Goal: Information Seeking & Learning: Learn about a topic

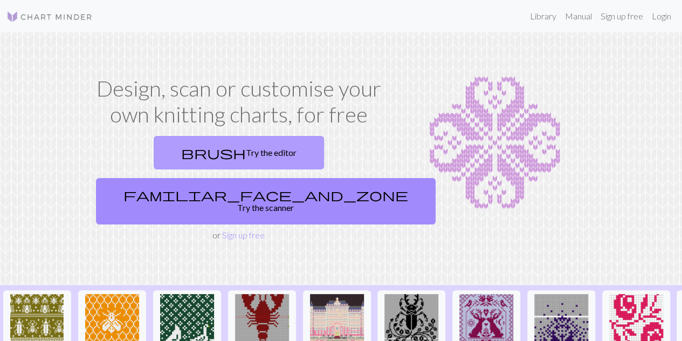
click at [154, 155] on link "brush Try the editor" at bounding box center [239, 152] width 170 height 33
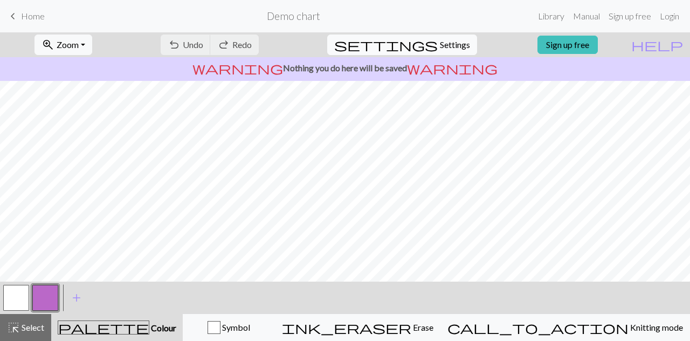
click at [440, 47] on span "Settings" at bounding box center [455, 44] width 30 height 13
select select "aran"
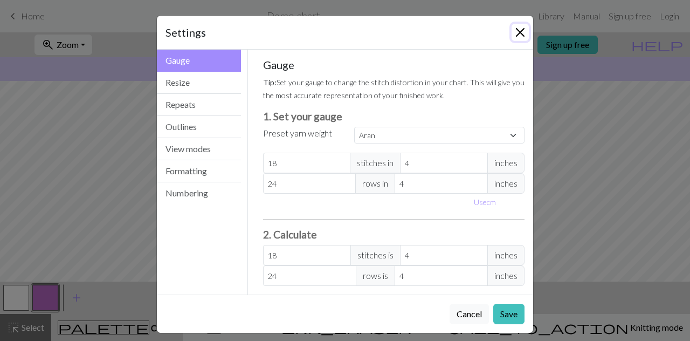
click at [518, 36] on button "Close" at bounding box center [519, 32] width 17 height 17
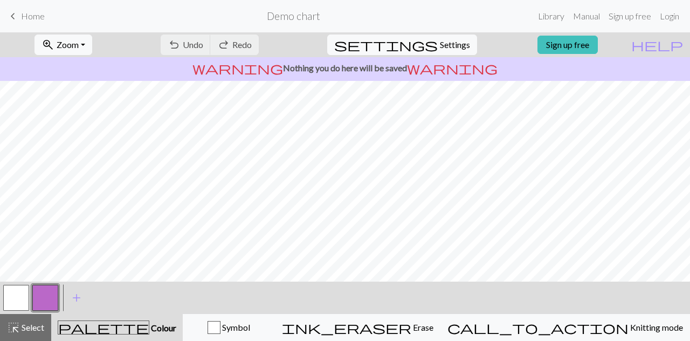
click at [518, 68] on p "warning Nothing you do here will be saved warning" at bounding box center [344, 67] width 681 height 13
click at [364, 75] on div "warning Nothing you do here will be saved warning" at bounding box center [345, 69] width 690 height 24
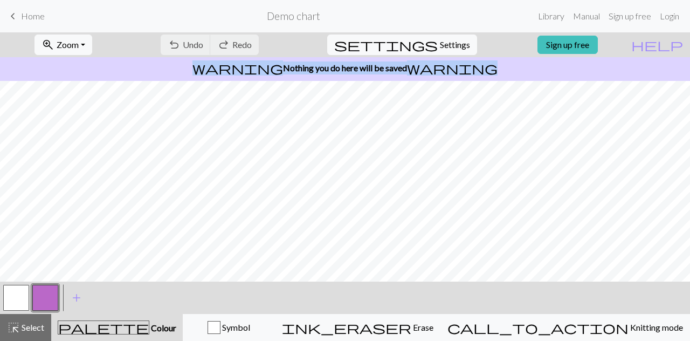
click at [364, 75] on div "warning Nothing you do here will be saved warning" at bounding box center [345, 69] width 690 height 24
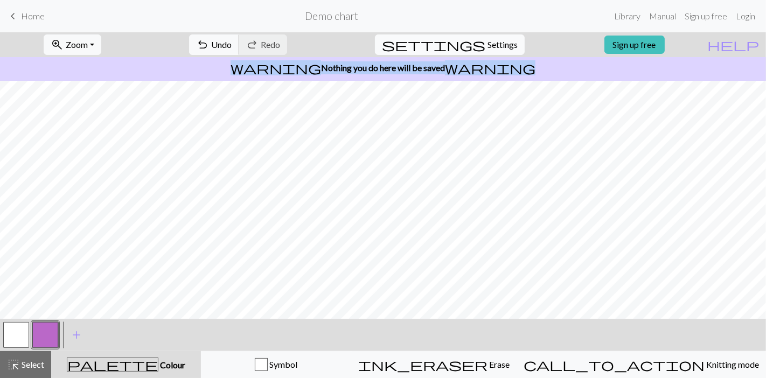
click at [464, 52] on button "settings Settings" at bounding box center [450, 44] width 150 height 20
select select "aran"
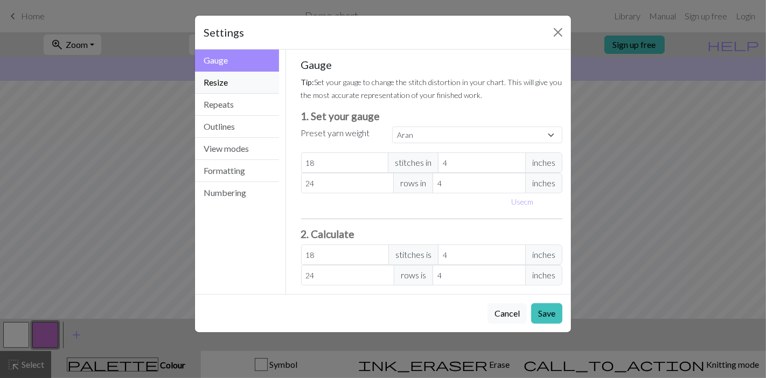
click at [226, 92] on button "Resize" at bounding box center [237, 83] width 84 height 22
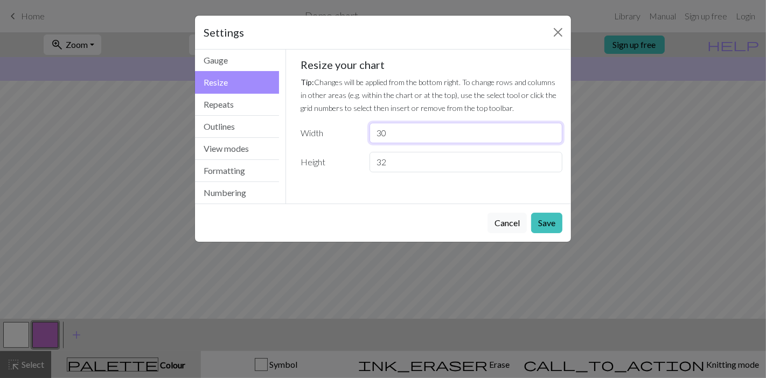
click at [395, 127] on input "30" at bounding box center [466, 133] width 193 height 20
type input "3"
type input "60"
click at [400, 155] on input "32" at bounding box center [466, 162] width 193 height 20
type input "3"
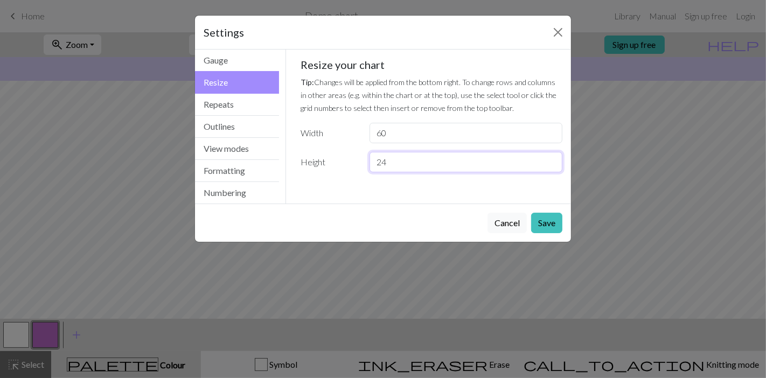
type input "2"
type input "30"
click at [545, 230] on button "Save" at bounding box center [546, 223] width 31 height 20
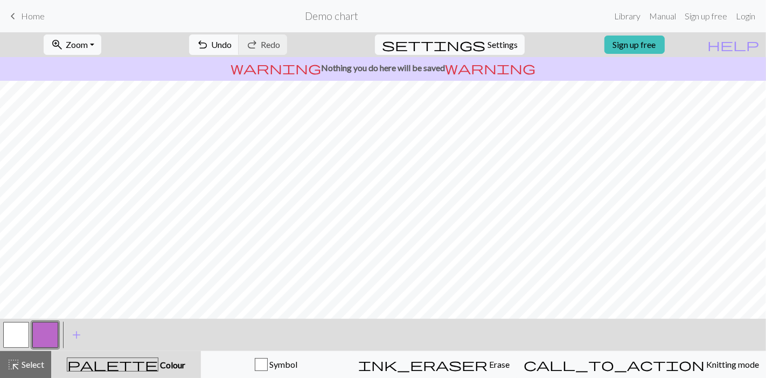
click at [13, 330] on button "button" at bounding box center [16, 335] width 26 height 26
click at [80, 336] on span "add" at bounding box center [76, 335] width 13 height 15
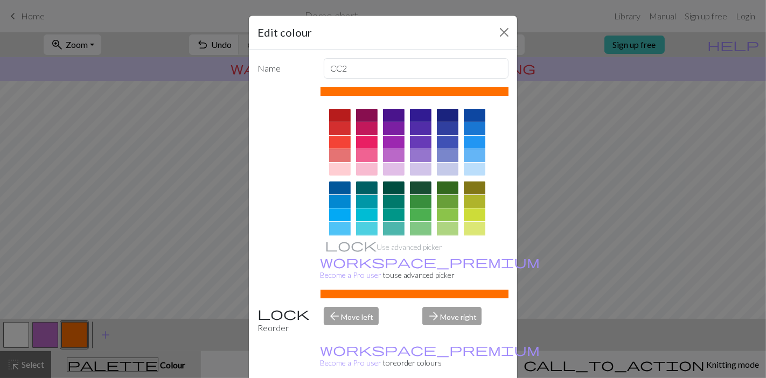
click at [340, 211] on div at bounding box center [340, 215] width 22 height 13
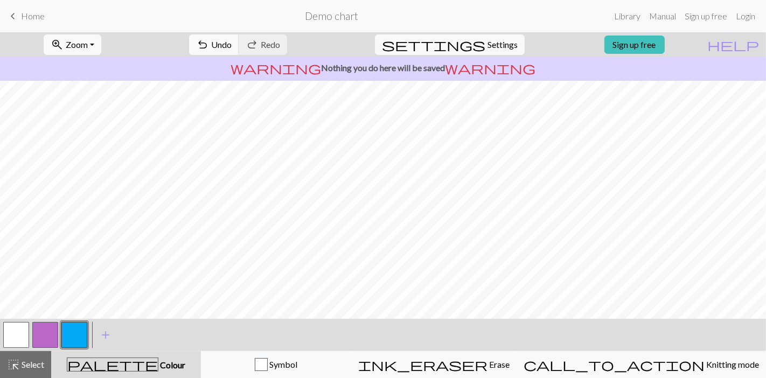
click at [48, 334] on button "button" at bounding box center [45, 335] width 26 height 26
click at [469, 43] on span "settings" at bounding box center [433, 44] width 103 height 15
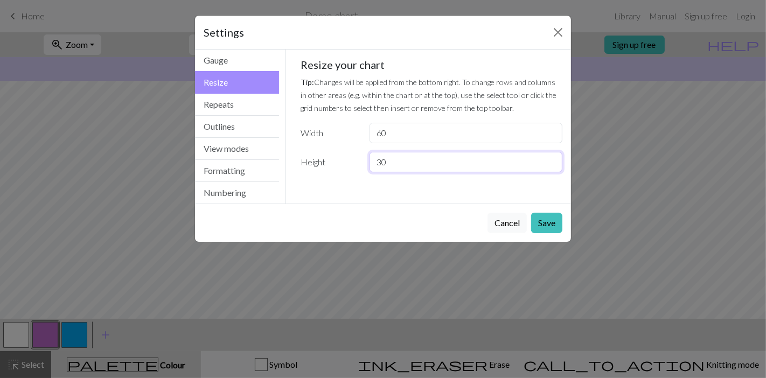
drag, startPoint x: 440, startPoint y: 164, endPoint x: 374, endPoint y: 171, distance: 65.6
click at [374, 171] on input "30" at bounding box center [466, 162] width 193 height 20
type input "26"
click at [552, 214] on button "Save" at bounding box center [546, 223] width 31 height 20
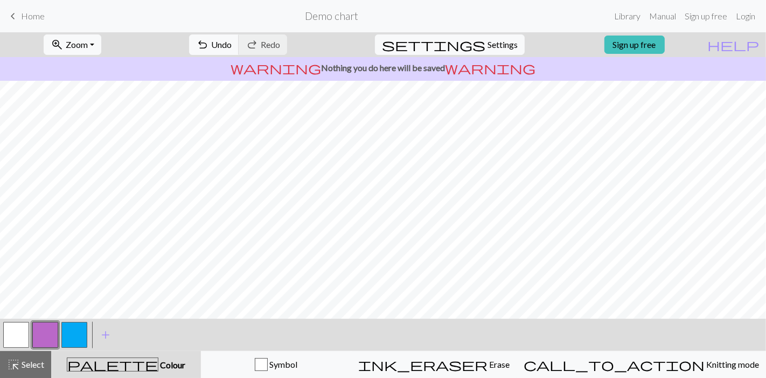
click at [72, 333] on button "button" at bounding box center [74, 335] width 26 height 26
click at [16, 340] on button "button" at bounding box center [16, 335] width 26 height 26
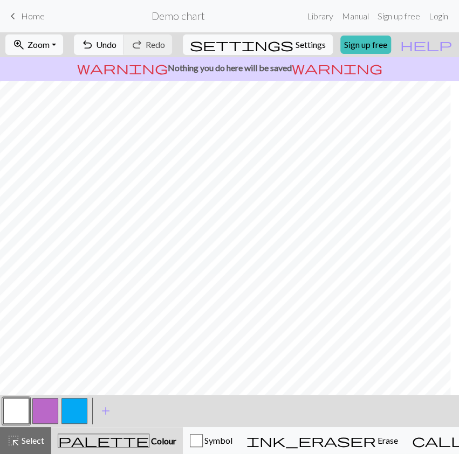
scroll to position [0, 29]
click at [75, 340] on button "button" at bounding box center [74, 411] width 26 height 26
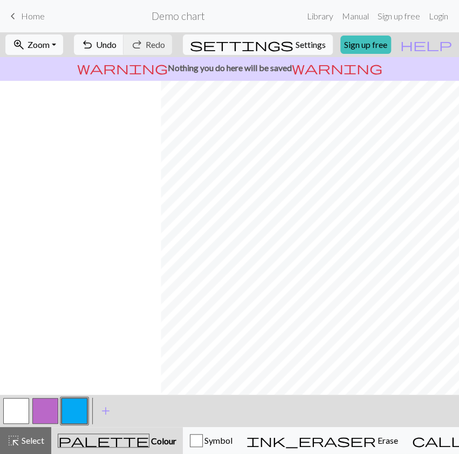
scroll to position [0, 256]
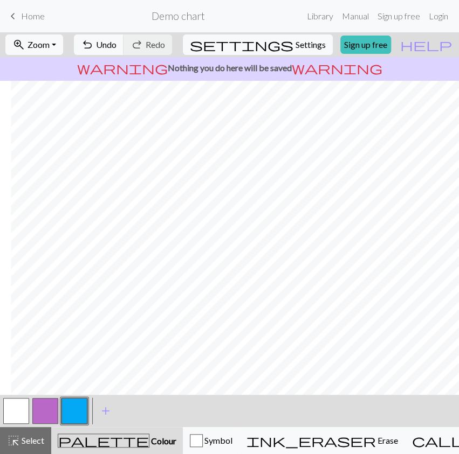
click at [12, 340] on button "button" at bounding box center [16, 411] width 26 height 26
click at [75, 340] on button "button" at bounding box center [74, 411] width 26 height 26
click at [20, 340] on button "button" at bounding box center [16, 411] width 26 height 26
click at [79, 340] on button "button" at bounding box center [74, 411] width 26 height 26
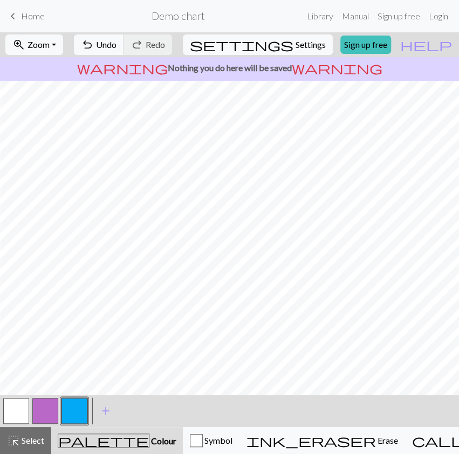
click at [25, 340] on button "button" at bounding box center [16, 411] width 26 height 26
click at [72, 340] on button "button" at bounding box center [74, 411] width 26 height 26
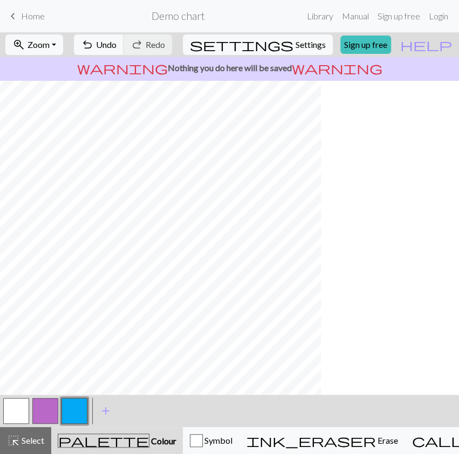
scroll to position [0, 0]
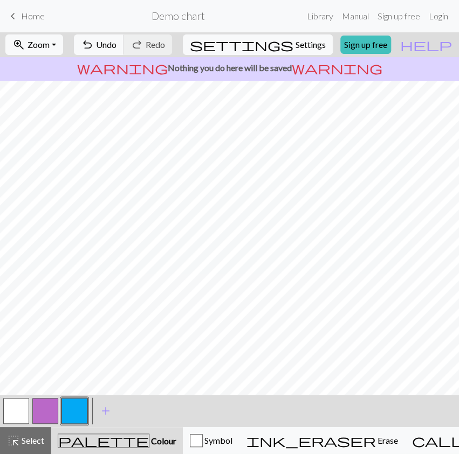
click at [27, 340] on button "button" at bounding box center [16, 411] width 26 height 26
click at [74, 340] on button "button" at bounding box center [74, 411] width 26 height 26
click at [26, 340] on button "button" at bounding box center [16, 411] width 26 height 26
click at [71, 340] on button "button" at bounding box center [74, 411] width 26 height 26
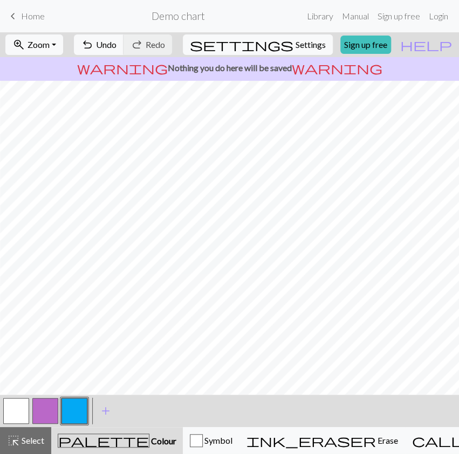
click at [85, 340] on button "button" at bounding box center [74, 411] width 26 height 26
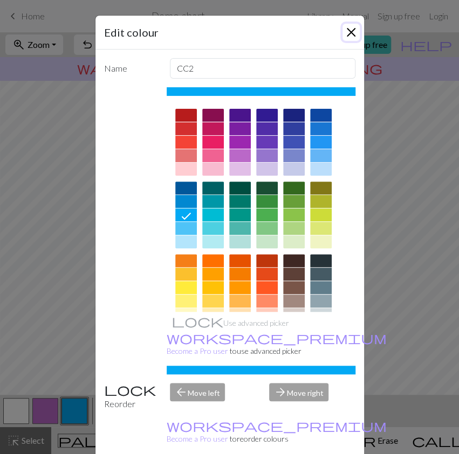
click at [342, 36] on button "Close" at bounding box center [350, 32] width 17 height 17
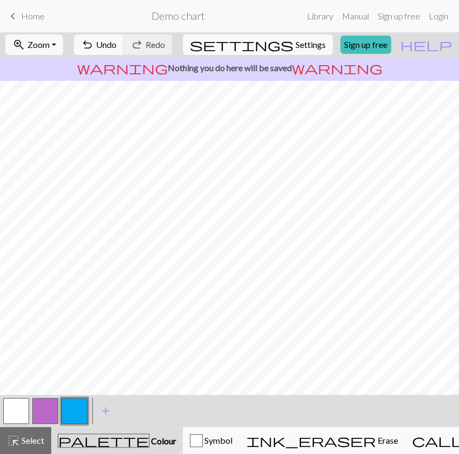
click at [21, 340] on button "button" at bounding box center [16, 411] width 26 height 26
click at [73, 340] on button "button" at bounding box center [74, 411] width 26 height 26
click at [17, 340] on button "button" at bounding box center [16, 411] width 26 height 26
click at [78, 340] on button "button" at bounding box center [74, 411] width 26 height 26
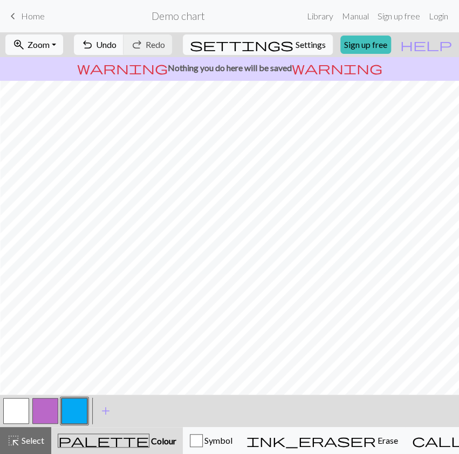
click at [27, 340] on button "button" at bounding box center [16, 411] width 26 height 26
click at [80, 340] on button "button" at bounding box center [74, 411] width 26 height 26
click at [17, 340] on button "button" at bounding box center [16, 411] width 26 height 26
click at [81, 340] on button "button" at bounding box center [74, 411] width 26 height 26
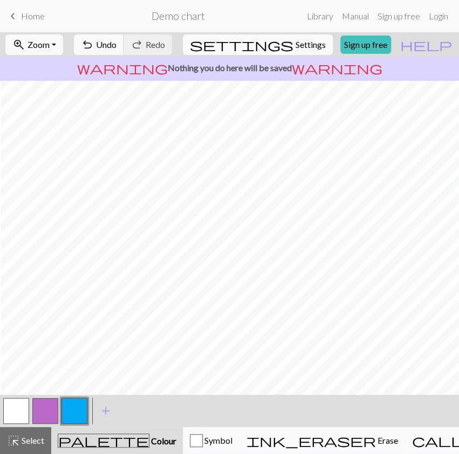
scroll to position [0, 36]
click at [12, 340] on button "button" at bounding box center [16, 411] width 26 height 26
click at [73, 340] on button "button" at bounding box center [74, 411] width 26 height 26
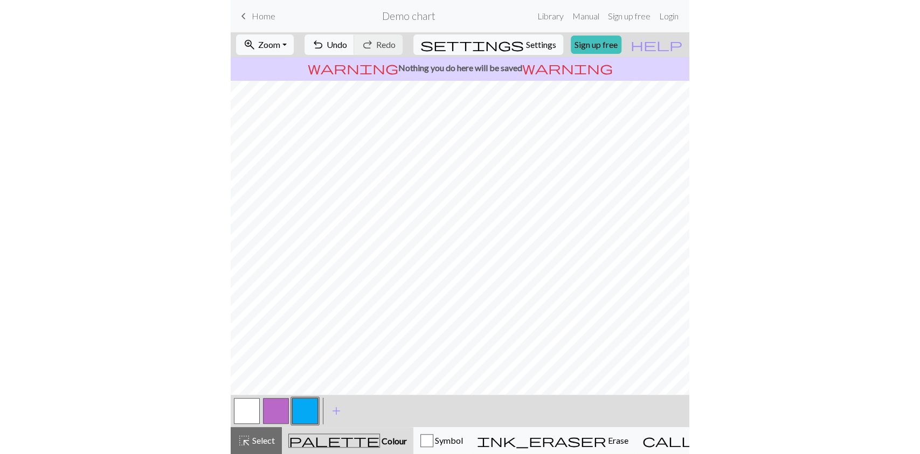
scroll to position [0, 0]
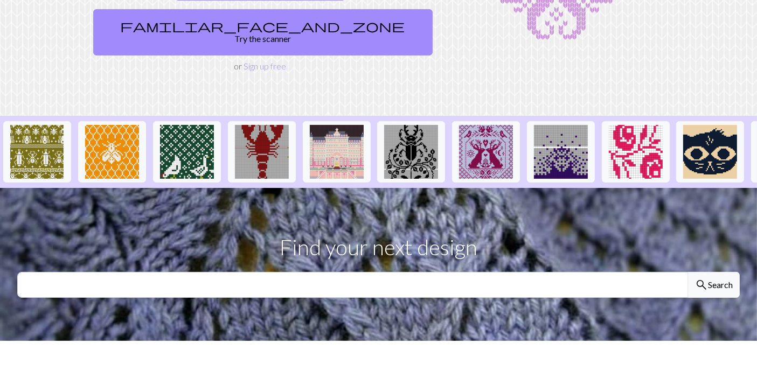
scroll to position [178, 0]
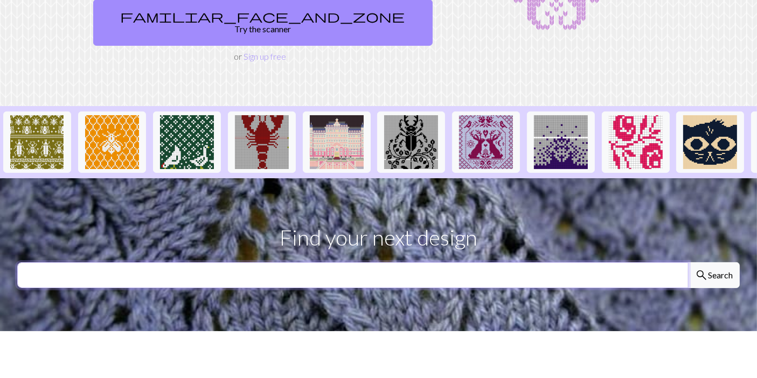
click at [323, 262] on input "text" at bounding box center [352, 275] width 671 height 26
type input "flower"
click at [688, 262] on button "search Search" at bounding box center [714, 275] width 52 height 26
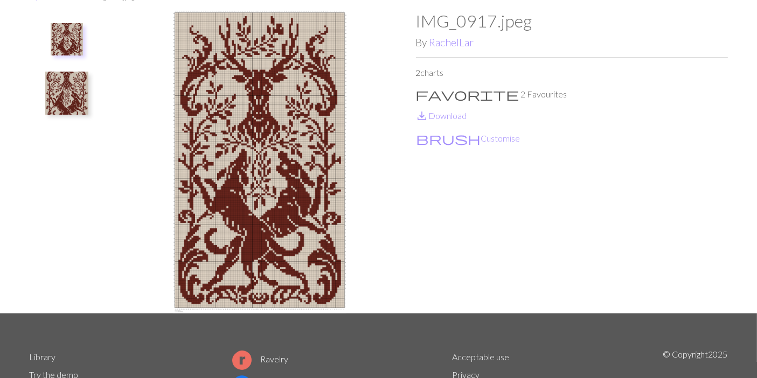
scroll to position [12, 0]
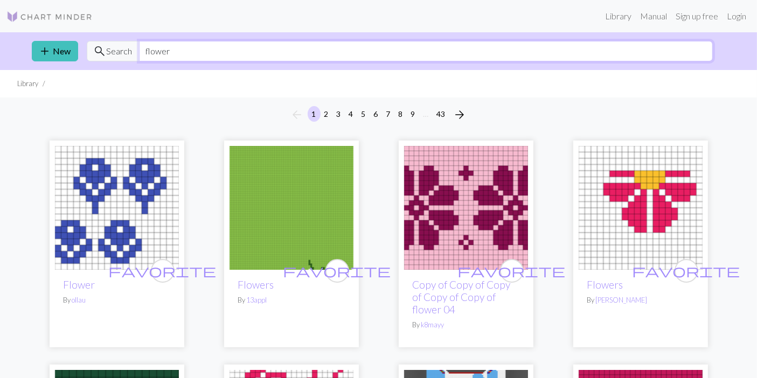
click at [209, 58] on input "flower" at bounding box center [426, 51] width 574 height 20
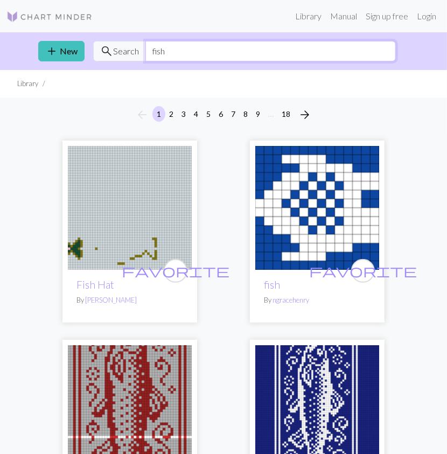
click at [228, 58] on input "fish" at bounding box center [270, 51] width 251 height 20
type input "f"
type input "water"
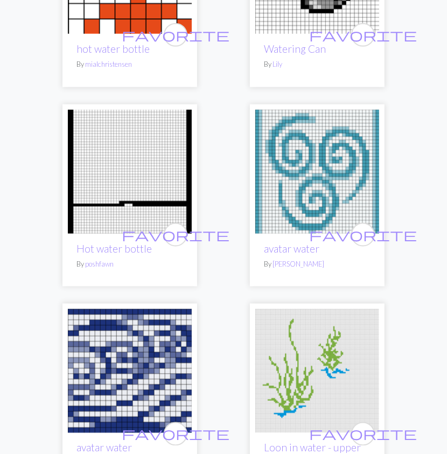
scroll to position [2753, 0]
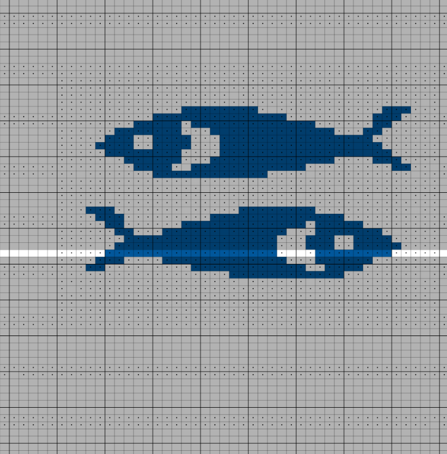
scroll to position [29, 0]
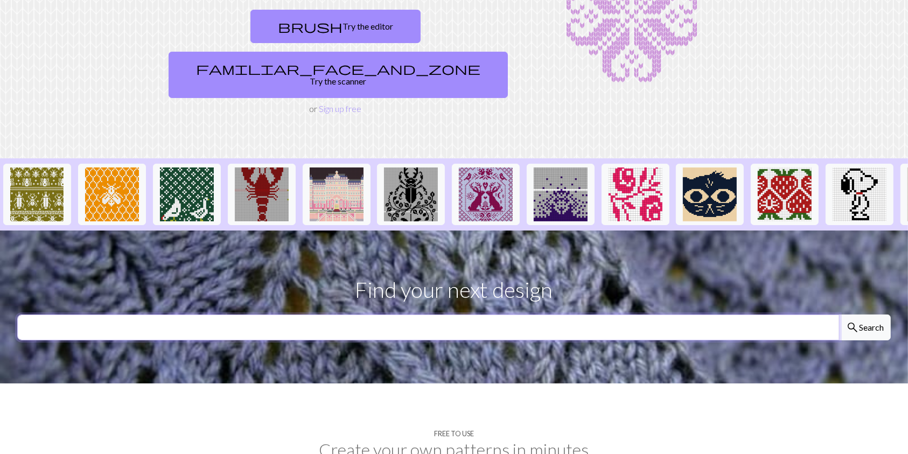
click at [365, 315] on input "text" at bounding box center [428, 328] width 823 height 26
type input "lobster"
click at [839, 315] on button "search Search" at bounding box center [865, 328] width 52 height 26
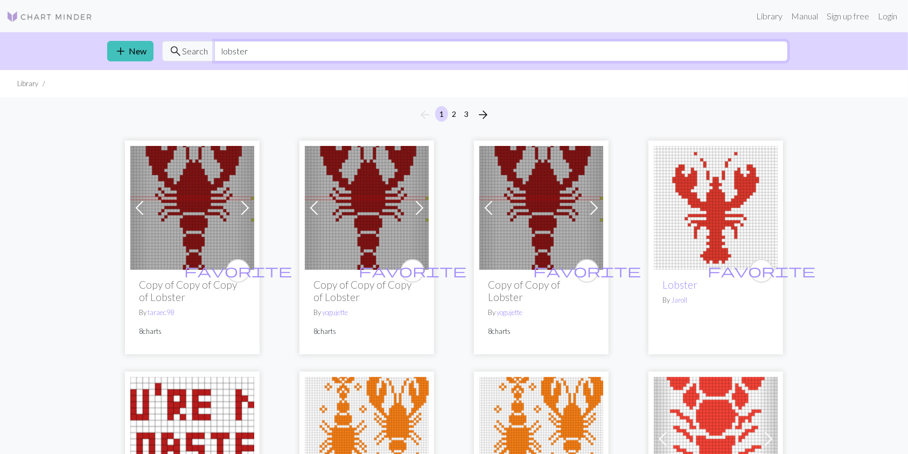
drag, startPoint x: 383, startPoint y: 53, endPoint x: 204, endPoint y: 50, distance: 178.4
click at [204, 50] on div "search Search lobster" at bounding box center [475, 51] width 626 height 20
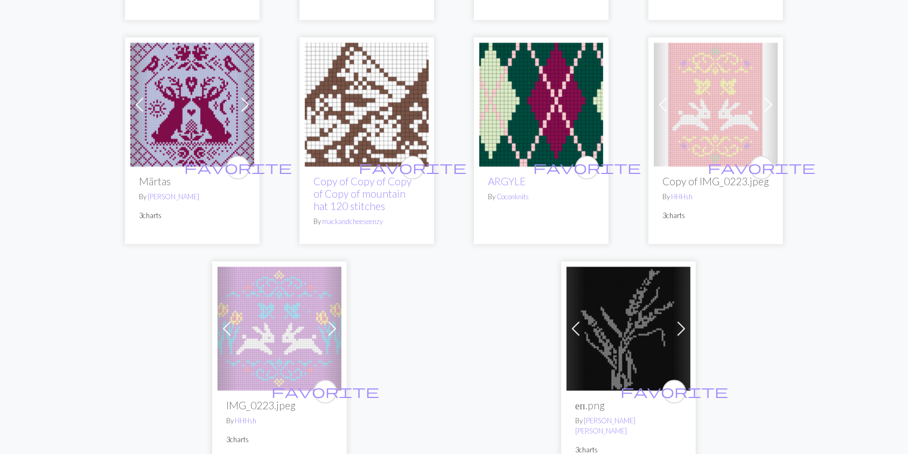
scroll to position [2580, 0]
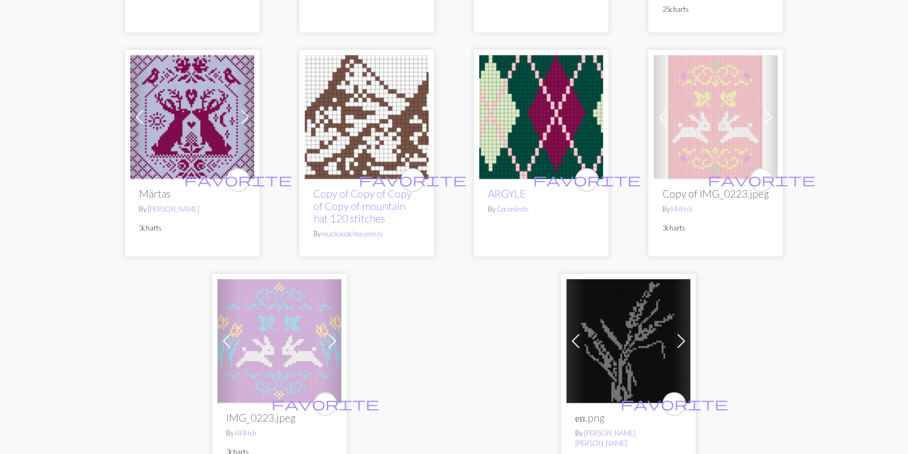
drag, startPoint x: 237, startPoint y: 115, endPoint x: 46, endPoint y: 302, distance: 267.1
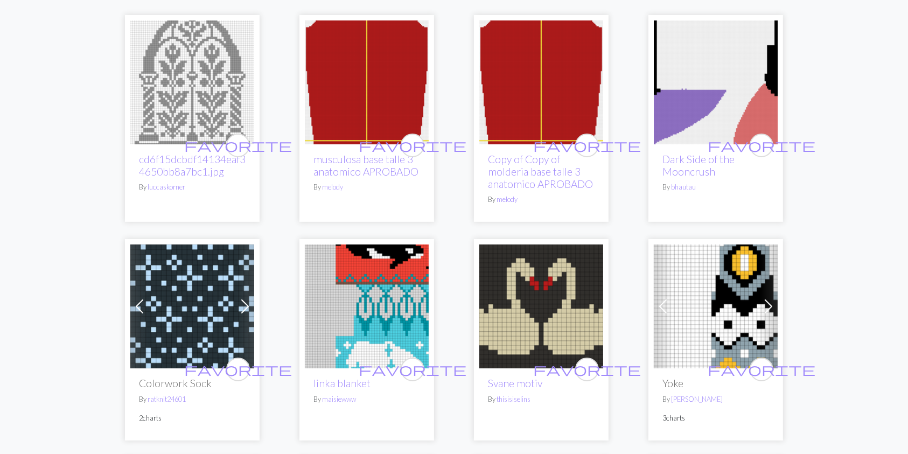
scroll to position [0, 0]
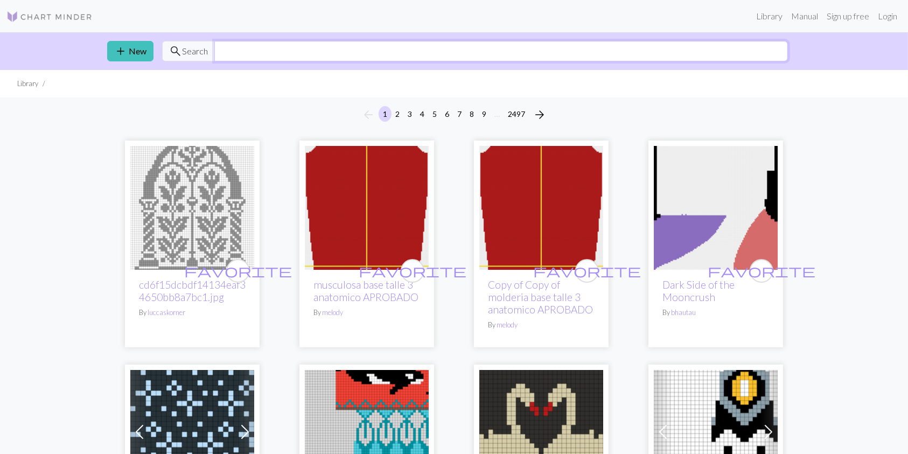
click at [352, 54] on input "text" at bounding box center [501, 51] width 574 height 20
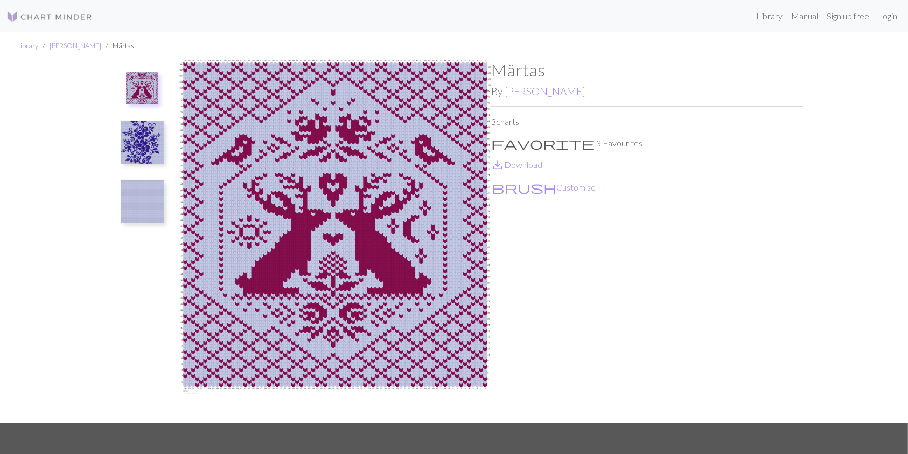
click at [146, 150] on img at bounding box center [142, 142] width 43 height 43
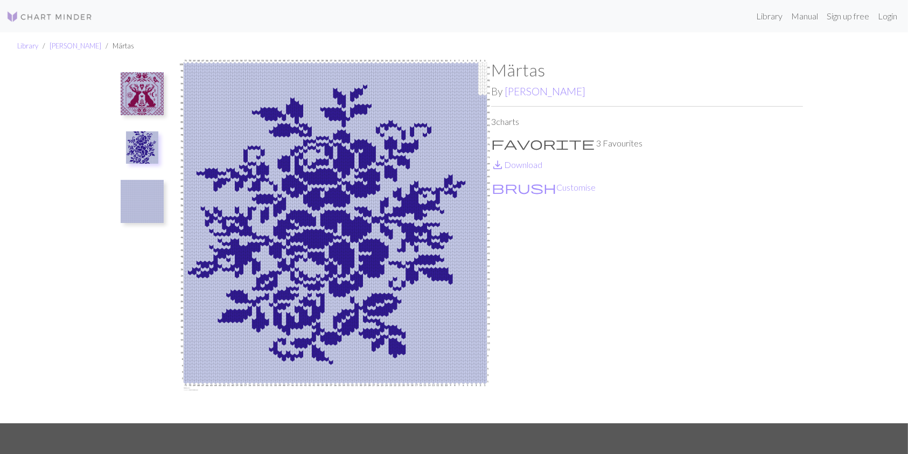
click at [134, 193] on img at bounding box center [142, 201] width 43 height 43
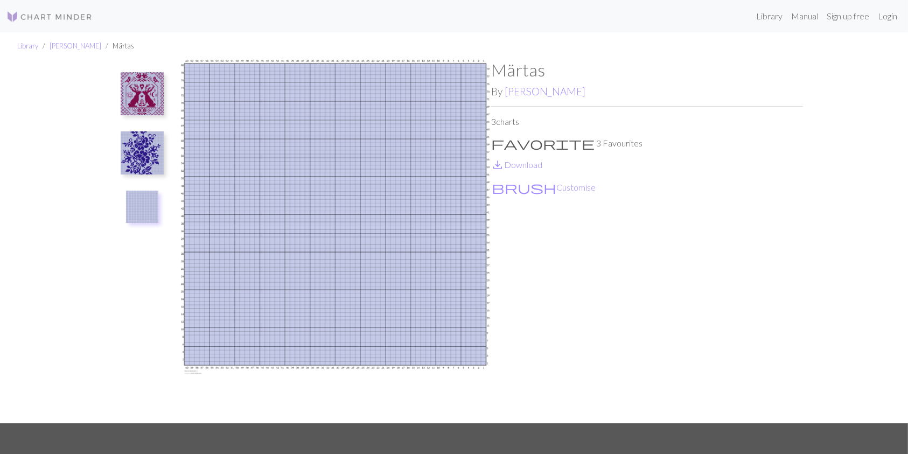
click at [156, 98] on img at bounding box center [142, 93] width 43 height 43
